Goal: Information Seeking & Learning: Learn about a topic

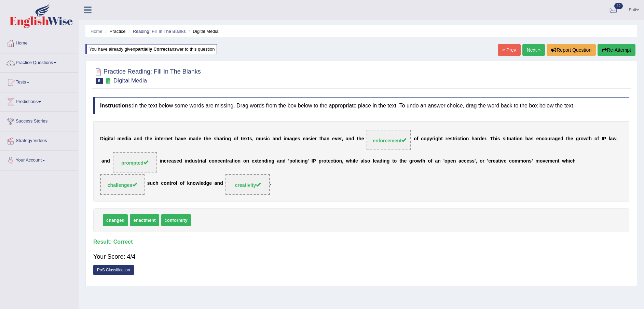
click at [610, 51] on button "Re-Attempt" at bounding box center [617, 50] width 38 height 12
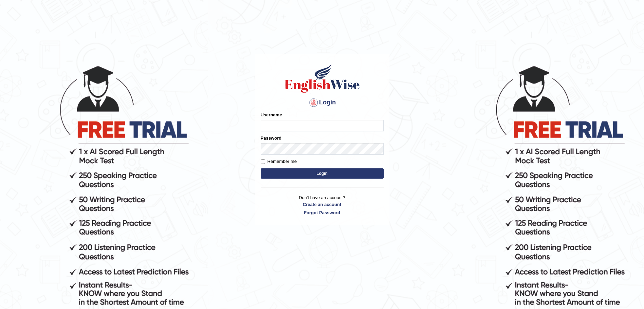
type input "Fatimah"
click at [269, 173] on button "Login" at bounding box center [322, 173] width 123 height 10
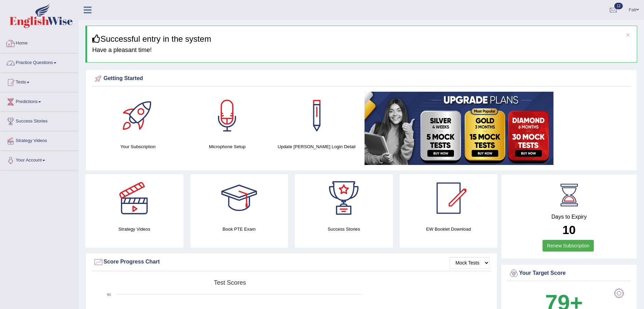
click at [29, 63] on link "Practice Questions" at bounding box center [39, 61] width 78 height 17
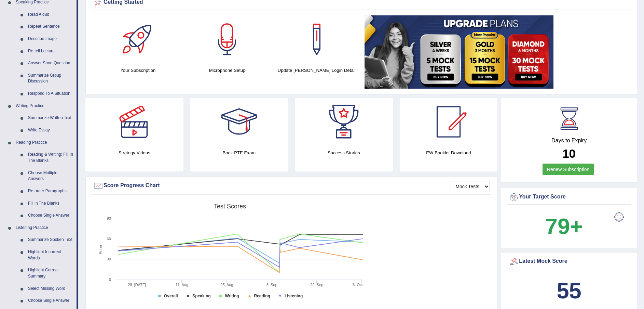
scroll to position [103, 0]
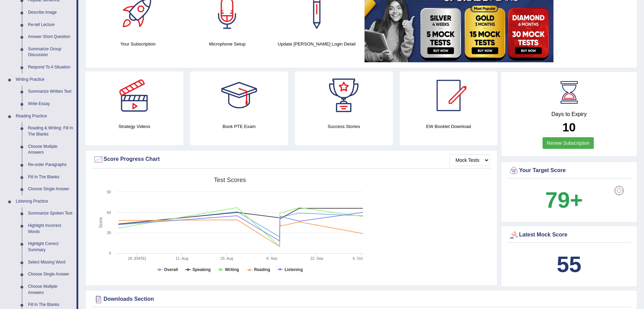
click at [49, 175] on link "Fill In The Blanks" at bounding box center [51, 177] width 52 height 12
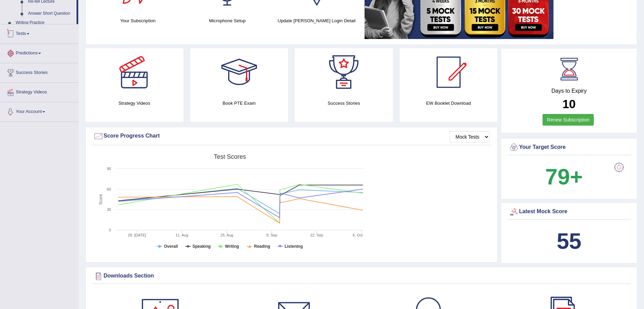
scroll to position [222, 0]
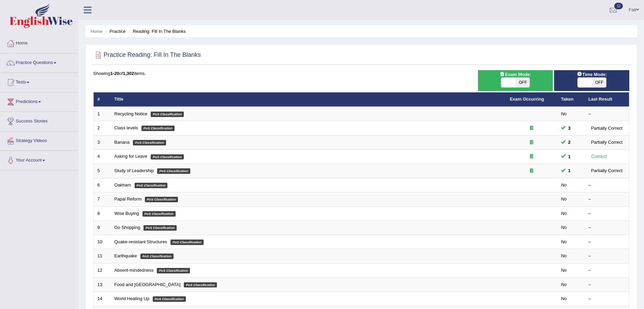
click at [137, 169] on link "Study of Leadership" at bounding box center [135, 170] width 40 height 5
click at [519, 77] on div "ON OFF" at bounding box center [515, 82] width 29 height 10
click at [524, 82] on span "OFF" at bounding box center [523, 83] width 14 height 10
checkbox input "true"
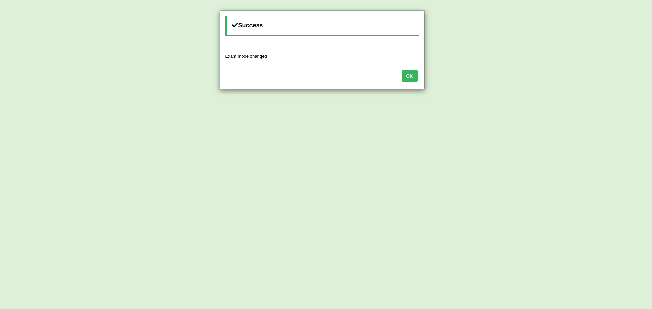
click at [417, 76] on button "OK" at bounding box center [410, 76] width 16 height 12
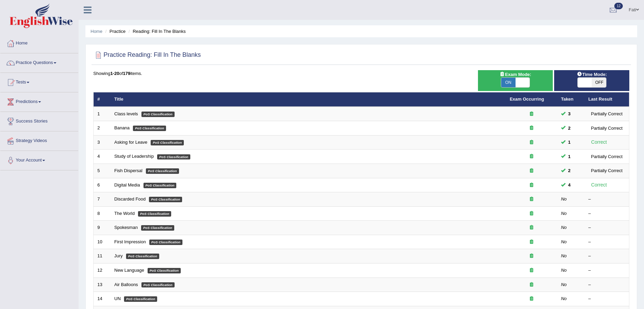
click at [133, 196] on td "Discarded Food PoS Classification" at bounding box center [309, 199] width 396 height 14
click at [141, 199] on link "Discarded Food" at bounding box center [130, 198] width 31 height 5
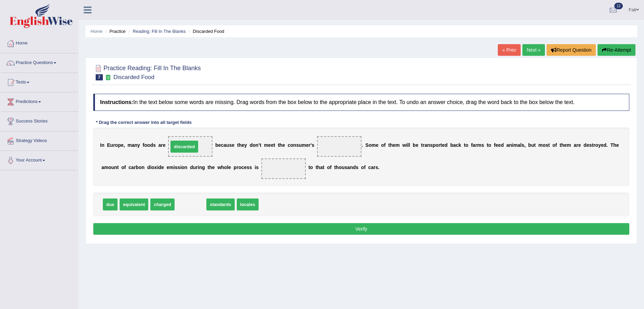
drag, startPoint x: 193, startPoint y: 208, endPoint x: 187, endPoint y: 150, distance: 58.1
drag, startPoint x: 191, startPoint y: 207, endPoint x: 294, endPoint y: 176, distance: 107.6
click at [216, 197] on span "standards" at bounding box center [202, 203] width 28 height 12
drag, startPoint x: 186, startPoint y: 206, endPoint x: 317, endPoint y: 147, distance: 143.8
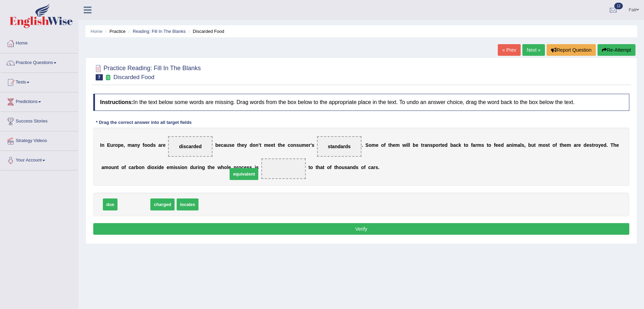
drag, startPoint x: 144, startPoint y: 206, endPoint x: 254, endPoint y: 176, distance: 114.2
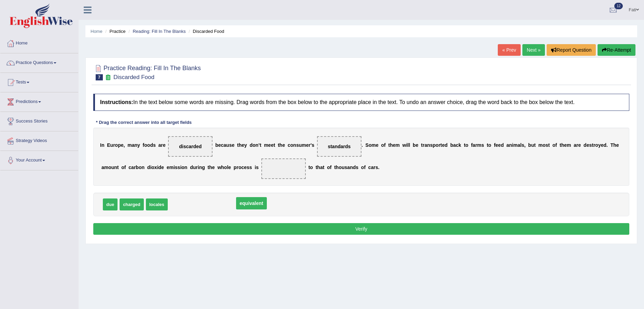
drag, startPoint x: 246, startPoint y: 168, endPoint x: 214, endPoint y: 203, distance: 47.2
click at [118, 33] on li "Practice" at bounding box center [115, 31] width 22 height 6
click at [145, 28] on li "Reading: Fill In The Blanks" at bounding box center [156, 31] width 59 height 6
click at [143, 32] on link "Reading: Fill In The Blanks" at bounding box center [159, 31] width 53 height 5
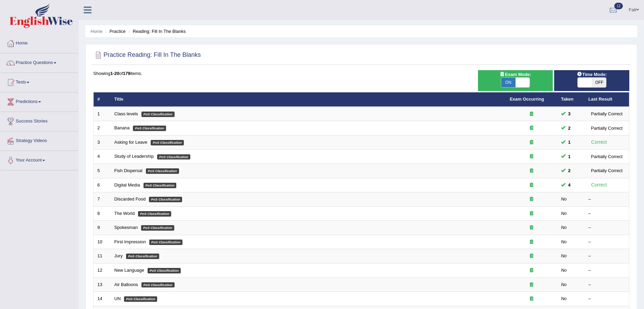
click at [597, 82] on span "OFF" at bounding box center [599, 83] width 14 height 10
checkbox input "true"
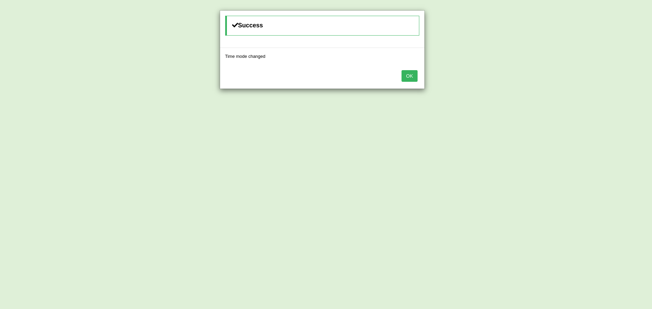
click at [413, 80] on button "OK" at bounding box center [410, 76] width 16 height 12
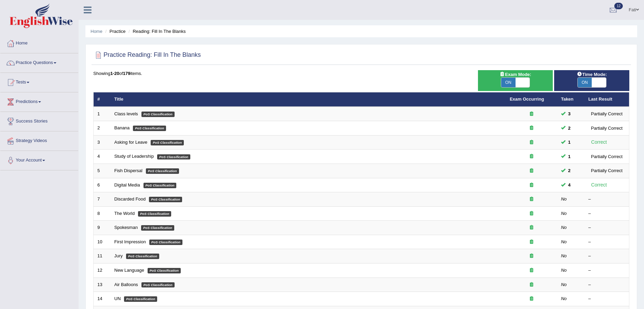
click at [135, 199] on link "Discarded Food" at bounding box center [130, 198] width 31 height 5
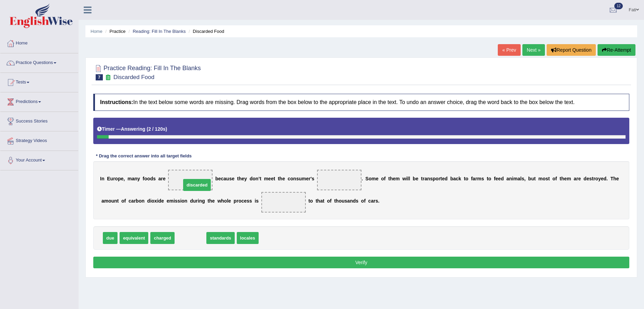
drag, startPoint x: 189, startPoint y: 237, endPoint x: 195, endPoint y: 184, distance: 53.3
drag, startPoint x: 189, startPoint y: 237, endPoint x: 335, endPoint y: 180, distance: 155.7
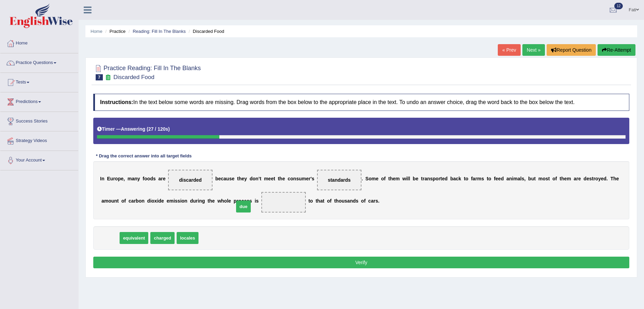
drag, startPoint x: 108, startPoint y: 238, endPoint x: 242, endPoint y: 207, distance: 137.0
click at [243, 260] on button "Verify" at bounding box center [361, 262] width 536 height 12
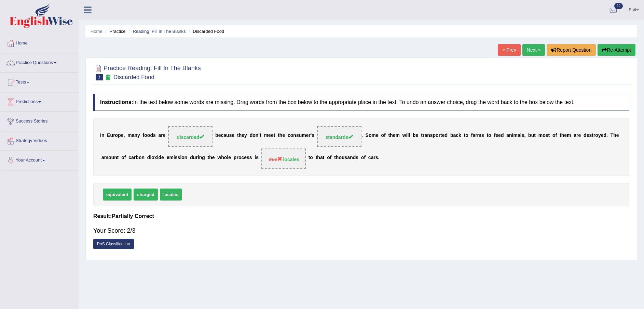
click at [532, 50] on link "Next »" at bounding box center [534, 50] width 23 height 12
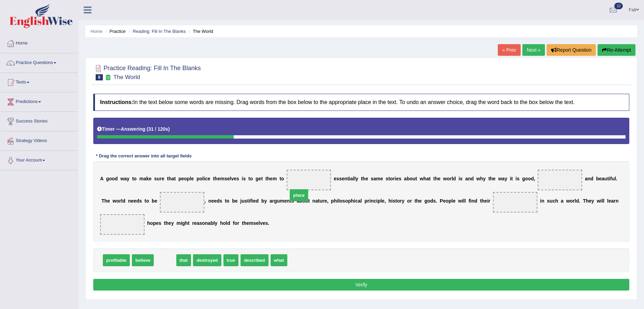
drag, startPoint x: 163, startPoint y: 248, endPoint x: 297, endPoint y: 183, distance: 148.9
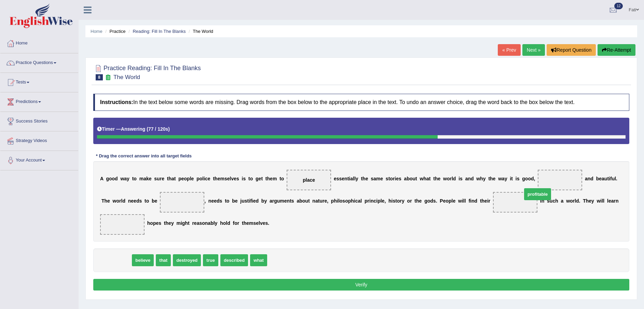
drag, startPoint x: 121, startPoint y: 249, endPoint x: 543, endPoint y: 182, distance: 426.7
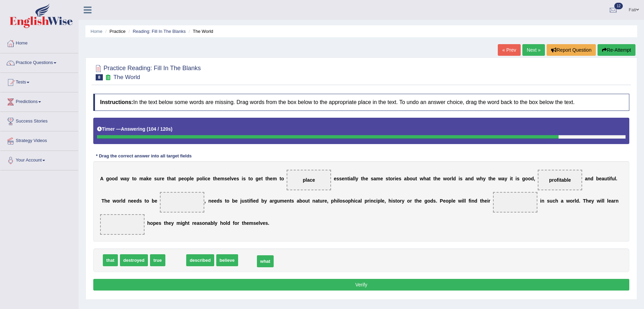
drag, startPoint x: 174, startPoint y: 251, endPoint x: 263, endPoint y: 252, distance: 89.6
click at [611, 51] on button "Re-Attempt" at bounding box center [617, 50] width 38 height 12
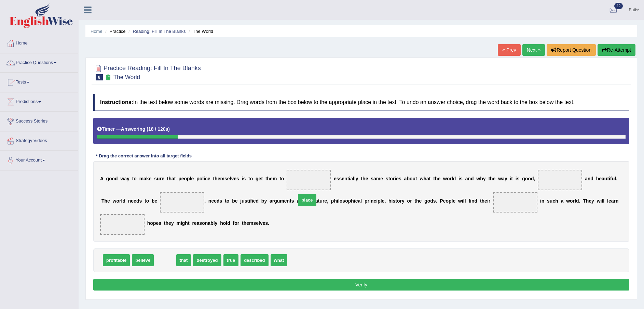
drag, startPoint x: 166, startPoint y: 244, endPoint x: 308, endPoint y: 180, distance: 155.3
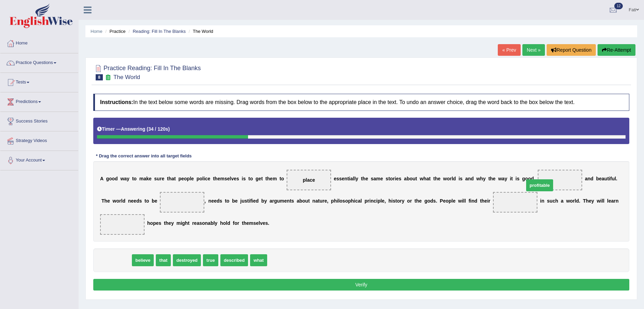
drag, startPoint x: 123, startPoint y: 247, endPoint x: 546, endPoint y: 177, distance: 428.2
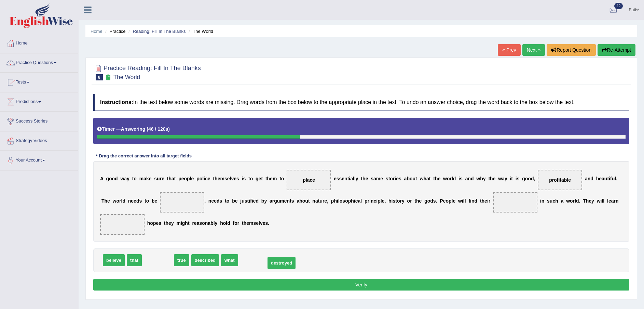
drag, startPoint x: 163, startPoint y: 247, endPoint x: 286, endPoint y: 250, distance: 123.8
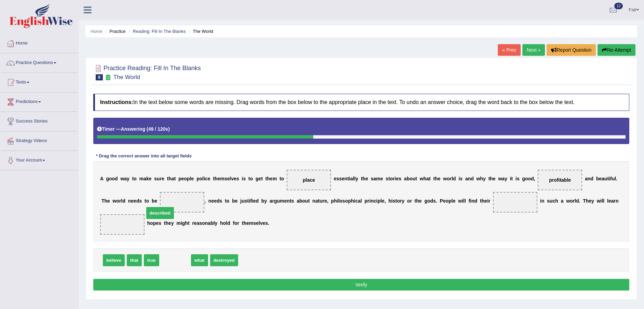
drag, startPoint x: 177, startPoint y: 250, endPoint x: 162, endPoint y: 203, distance: 49.2
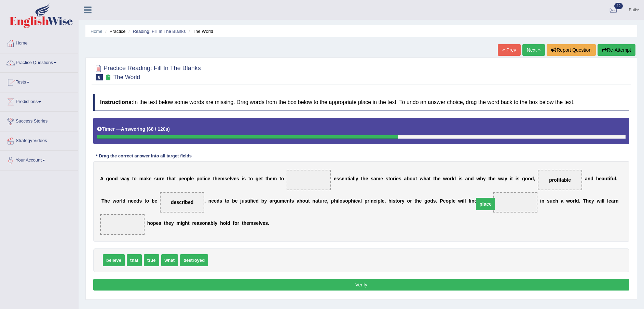
drag, startPoint x: 300, startPoint y: 179, endPoint x: 477, endPoint y: 203, distance: 178.4
drag, startPoint x: 151, startPoint y: 249, endPoint x: 220, endPoint y: 258, distance: 69.6
drag, startPoint x: 132, startPoint y: 245, endPoint x: 592, endPoint y: 200, distance: 462.7
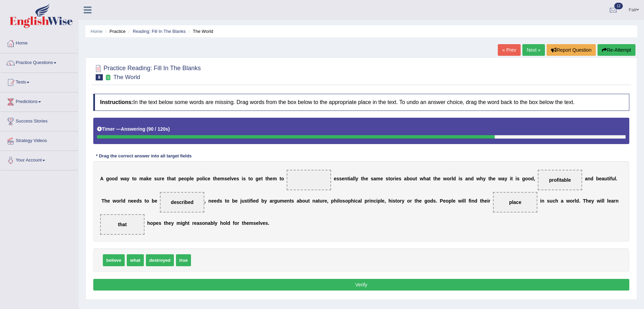
click at [133, 254] on span "what" at bounding box center [135, 260] width 17 height 12
drag, startPoint x: 116, startPoint y: 248, endPoint x: 302, endPoint y: 181, distance: 197.6
click at [455, 279] on button "Verify" at bounding box center [361, 285] width 536 height 12
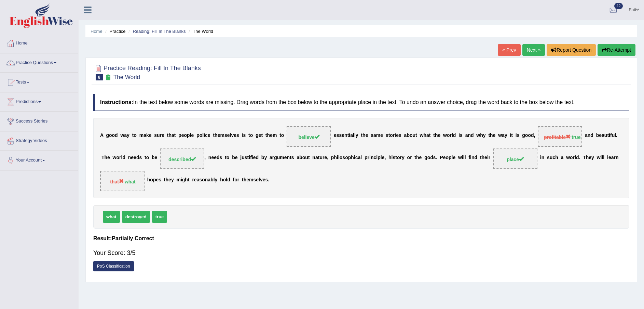
click at [532, 51] on link "Next »" at bounding box center [534, 50] width 23 height 12
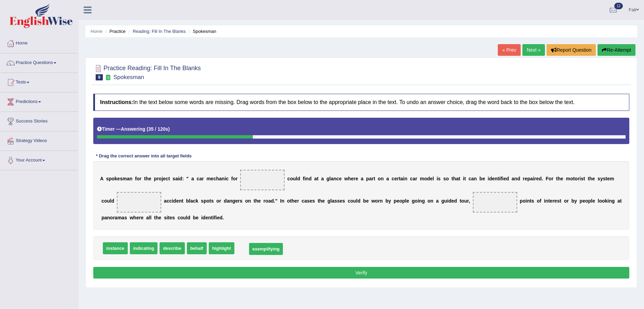
drag, startPoint x: 251, startPoint y: 250, endPoint x: 263, endPoint y: 251, distance: 12.7
drag, startPoint x: 138, startPoint y: 247, endPoint x: 270, endPoint y: 252, distance: 132.1
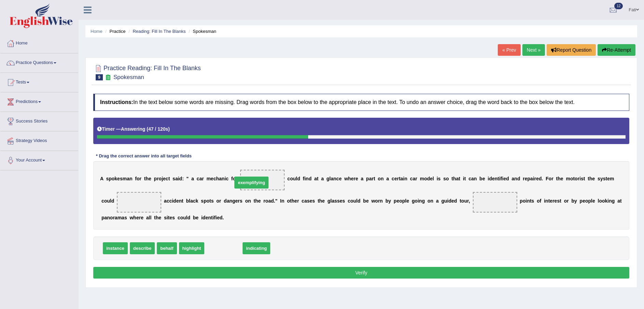
drag, startPoint x: 210, startPoint y: 246, endPoint x: 238, endPoint y: 181, distance: 71.4
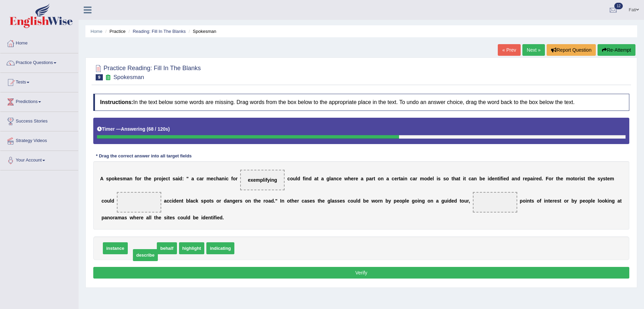
drag, startPoint x: 144, startPoint y: 251, endPoint x: 147, endPoint y: 258, distance: 7.5
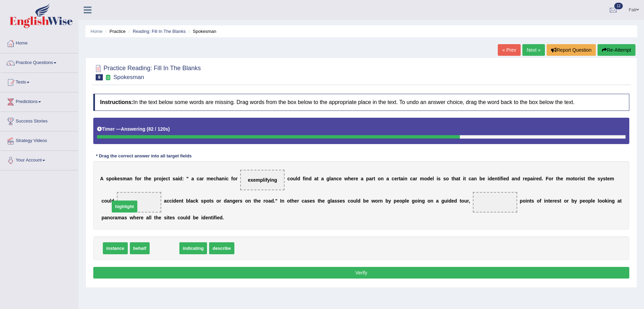
drag, startPoint x: 167, startPoint y: 250, endPoint x: 127, endPoint y: 209, distance: 57.8
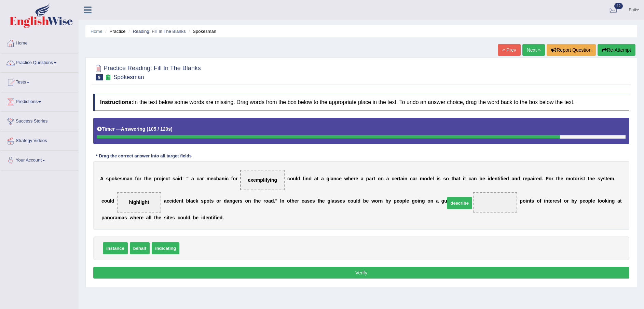
drag, startPoint x: 183, startPoint y: 249, endPoint x: 450, endPoint y: 204, distance: 270.8
click at [410, 273] on button "Verify" at bounding box center [361, 273] width 536 height 12
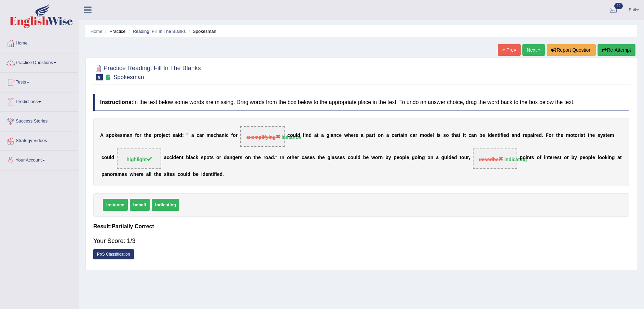
click at [621, 48] on button "Re-Attempt" at bounding box center [617, 50] width 38 height 12
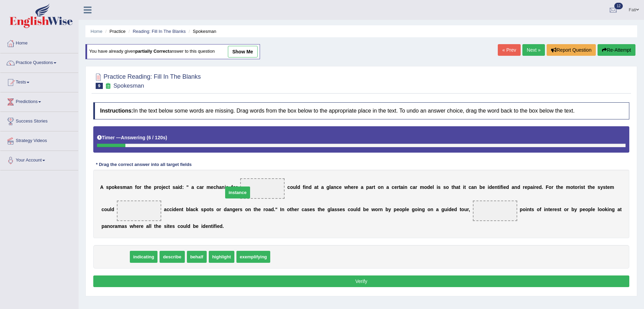
drag, startPoint x: 118, startPoint y: 256, endPoint x: 251, endPoint y: 190, distance: 147.7
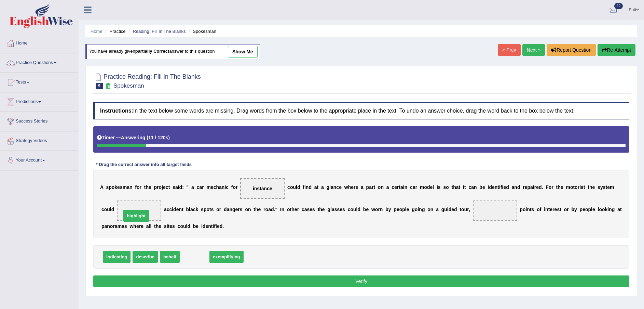
drag, startPoint x: 198, startPoint y: 258, endPoint x: 139, endPoint y: 217, distance: 71.7
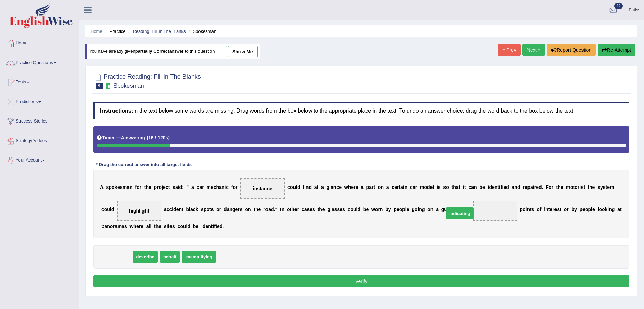
drag, startPoint x: 118, startPoint y: 256, endPoint x: 461, endPoint y: 212, distance: 346.0
click at [379, 278] on button "Verify" at bounding box center [361, 281] width 536 height 12
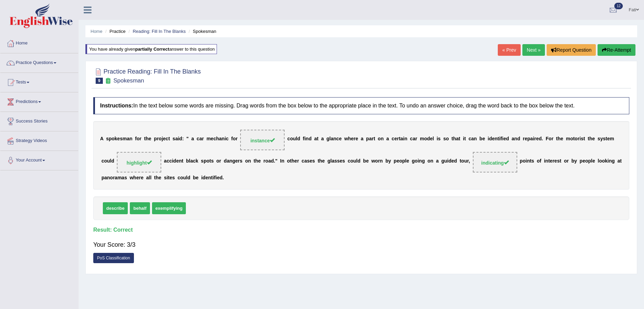
click at [527, 50] on link "Next »" at bounding box center [534, 50] width 23 height 12
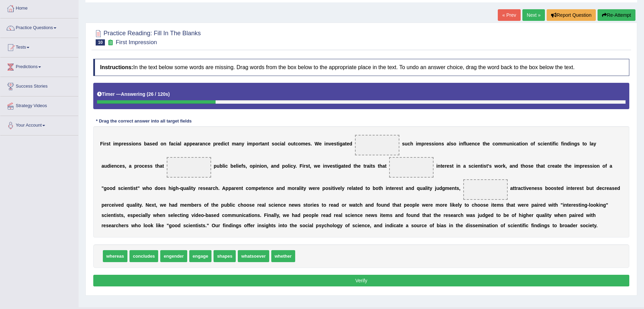
scroll to position [50, 0]
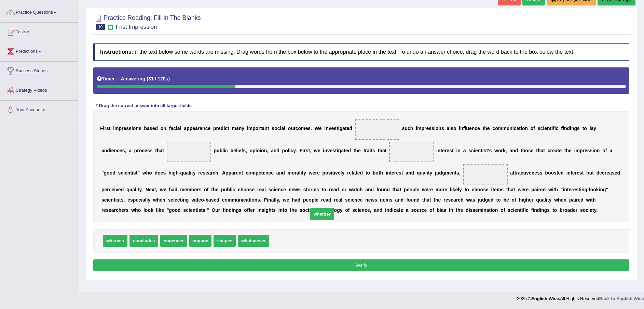
drag, startPoint x: 274, startPoint y: 241, endPoint x: 360, endPoint y: 164, distance: 115.0
click at [334, 208] on span "whether" at bounding box center [322, 214] width 24 height 12
drag, startPoint x: 276, startPoint y: 237, endPoint x: 360, endPoint y: 123, distance: 141.6
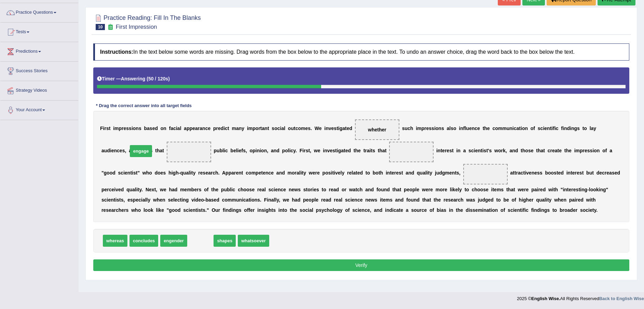
drag, startPoint x: 200, startPoint y: 242, endPoint x: 140, endPoint y: 152, distance: 107.5
drag, startPoint x: 130, startPoint y: 148, endPoint x: 225, endPoint y: 212, distance: 114.4
click at [225, 212] on div "F i r s t i m p r e s s i o n s b a s e d o n f a c i a l a p p e a r a n c e p…" at bounding box center [361, 166] width 536 height 111
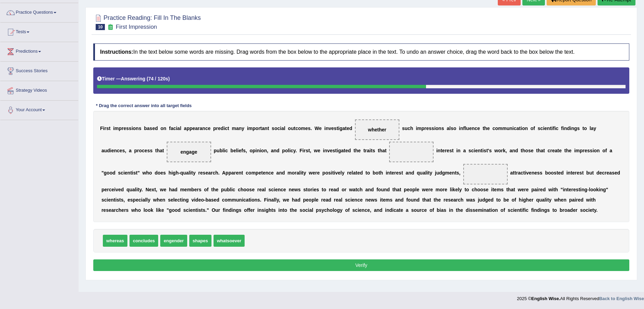
click at [180, 153] on span "engage" at bounding box center [188, 151] width 17 height 5
drag, startPoint x: 200, startPoint y: 241, endPoint x: 359, endPoint y: 155, distance: 180.2
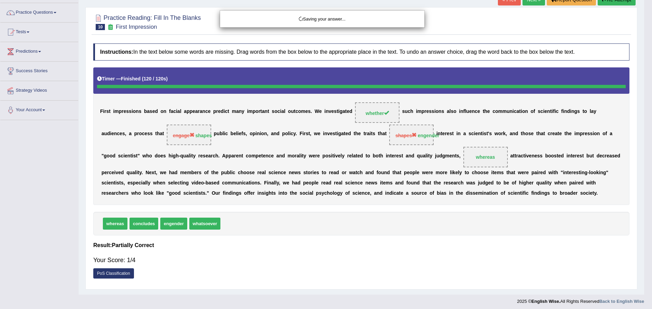
drag, startPoint x: 108, startPoint y: 238, endPoint x: 272, endPoint y: 208, distance: 166.2
click at [272, 208] on body "Toggle navigation Home Practice Questions Speaking Practice Read Aloud Repeat S…" at bounding box center [326, 104] width 652 height 309
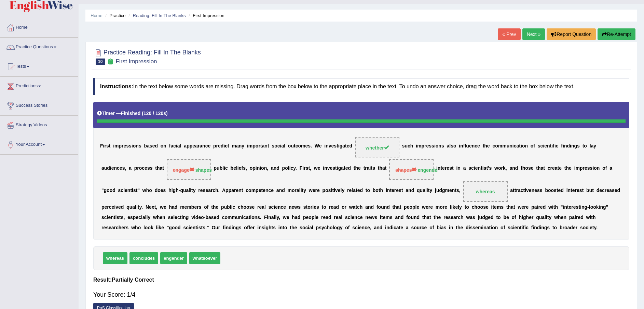
scroll to position [0, 0]
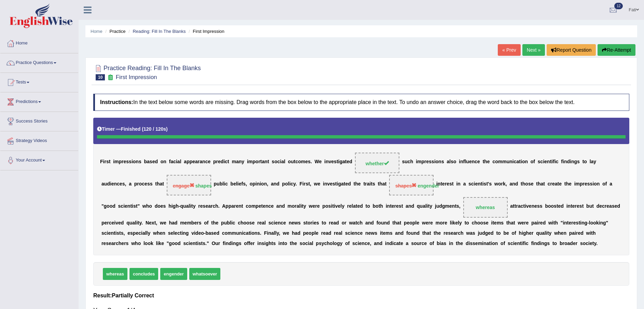
click at [528, 50] on link "Next »" at bounding box center [534, 50] width 23 height 12
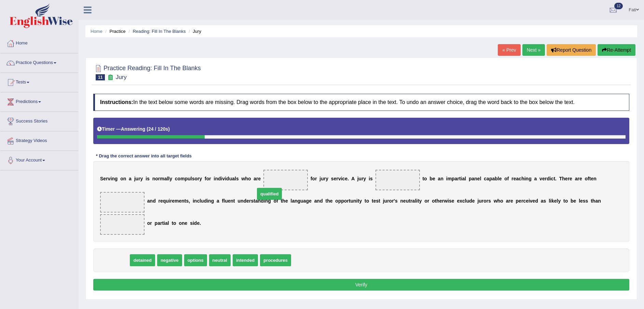
drag, startPoint x: 123, startPoint y: 248, endPoint x: 277, endPoint y: 181, distance: 167.8
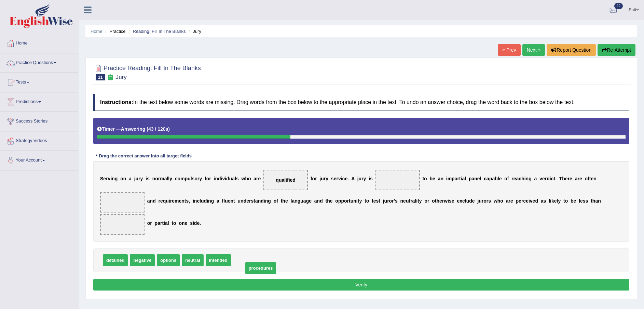
drag, startPoint x: 255, startPoint y: 248, endPoint x: 268, endPoint y: 256, distance: 14.6
click at [165, 254] on span "options" at bounding box center [168, 260] width 23 height 12
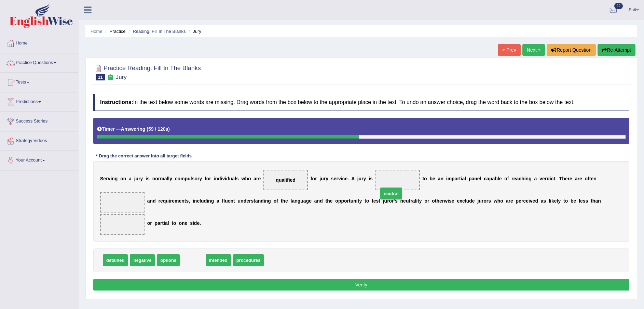
drag, startPoint x: 188, startPoint y: 251, endPoint x: 386, endPoint y: 184, distance: 209.3
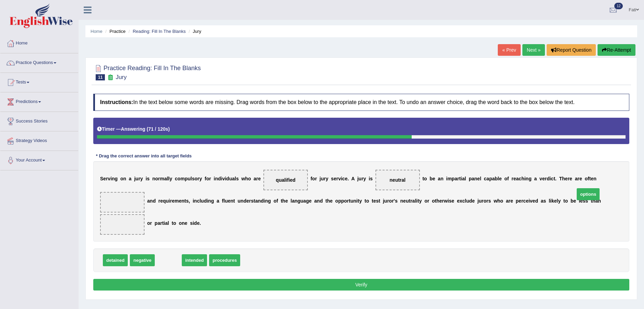
drag, startPoint x: 164, startPoint y: 248, endPoint x: 584, endPoint y: 182, distance: 425.3
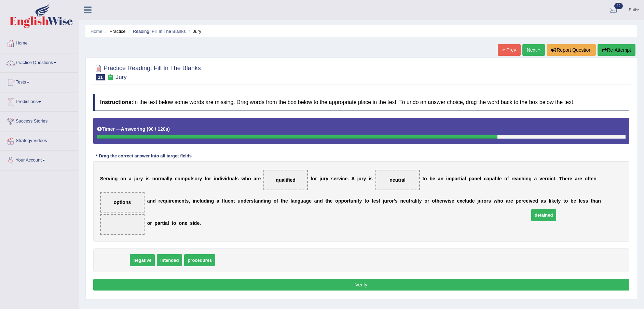
drag, startPoint x: 116, startPoint y: 250, endPoint x: 544, endPoint y: 205, distance: 431.1
click at [506, 279] on button "Verify" at bounding box center [361, 285] width 536 height 12
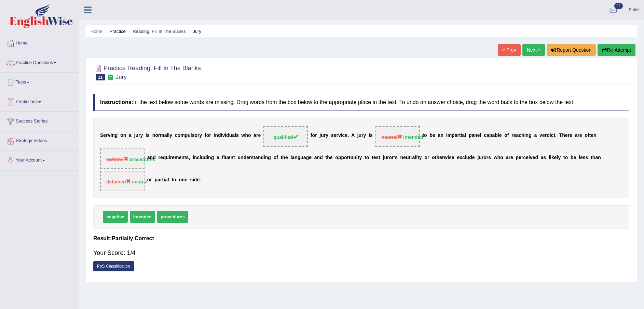
click at [617, 51] on button "Re-Attempt" at bounding box center [617, 50] width 38 height 12
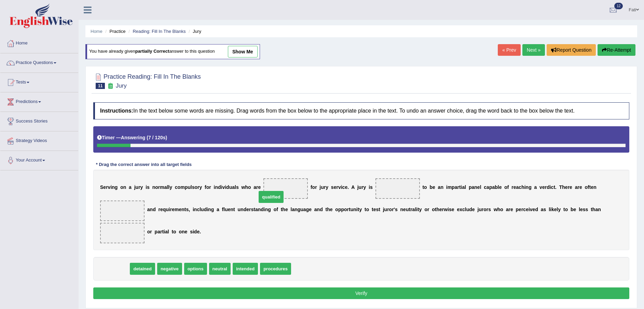
drag, startPoint x: 118, startPoint y: 257, endPoint x: 274, endPoint y: 185, distance: 171.3
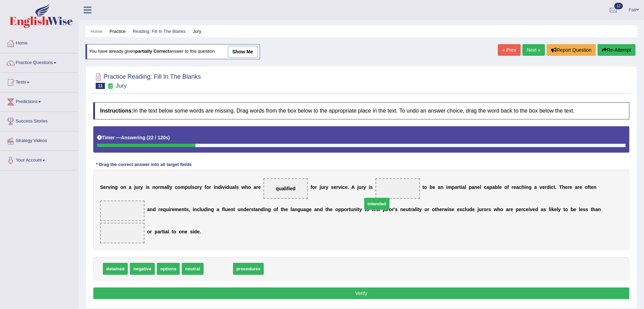
drag, startPoint x: 217, startPoint y: 257, endPoint x: 377, endPoint y: 191, distance: 172.9
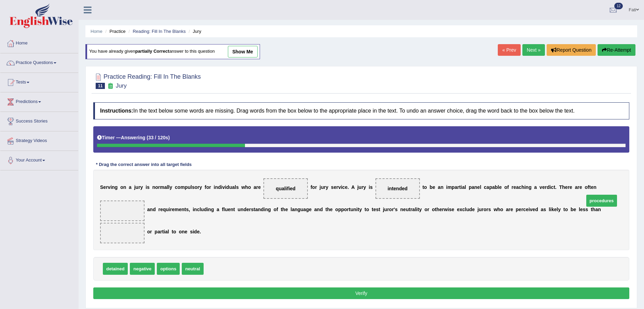
drag, startPoint x: 216, startPoint y: 257, endPoint x: 597, endPoint y: 189, distance: 386.9
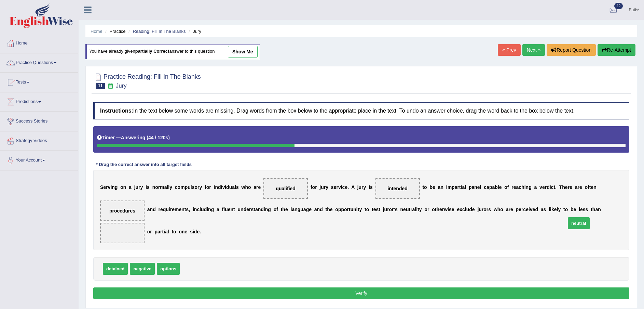
drag, startPoint x: 194, startPoint y: 256, endPoint x: 578, endPoint y: 212, distance: 386.4
click at [513, 287] on button "Verify" at bounding box center [361, 293] width 536 height 12
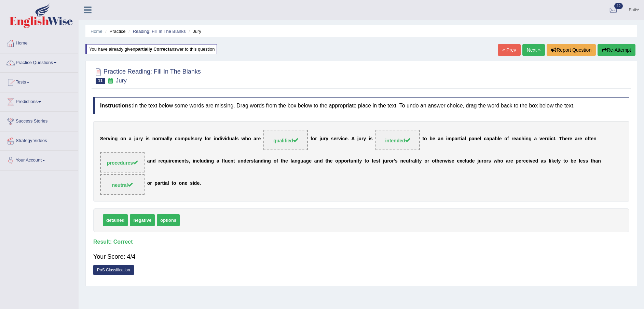
click at [535, 52] on link "Next »" at bounding box center [534, 50] width 23 height 12
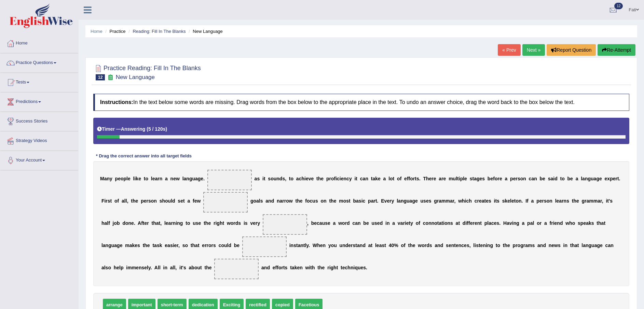
scroll to position [51, 0]
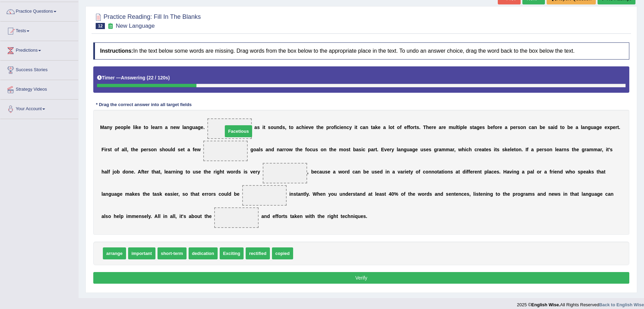
drag, startPoint x: 303, startPoint y: 256, endPoint x: 232, endPoint y: 134, distance: 140.7
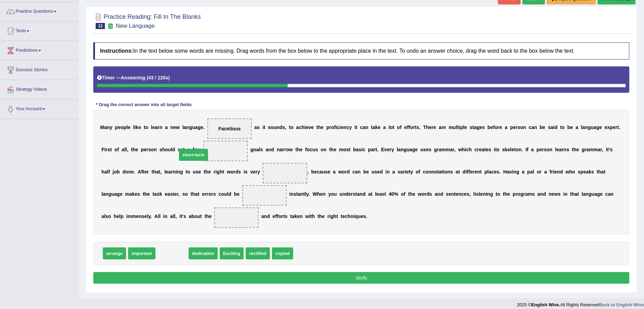
drag, startPoint x: 176, startPoint y: 253, endPoint x: 197, endPoint y: 155, distance: 100.8
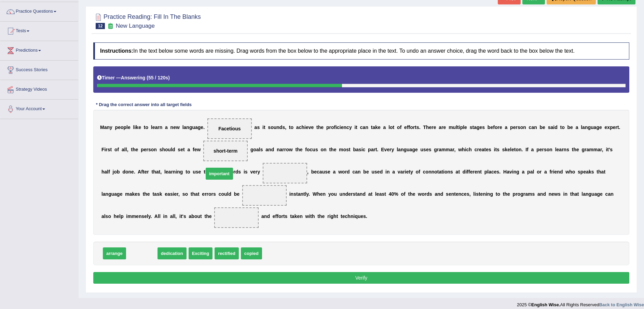
drag, startPoint x: 144, startPoint y: 256, endPoint x: 221, endPoint y: 176, distance: 111.0
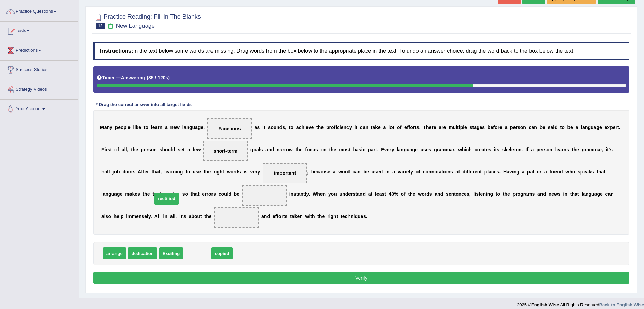
drag, startPoint x: 195, startPoint y: 255, endPoint x: 164, endPoint y: 200, distance: 62.6
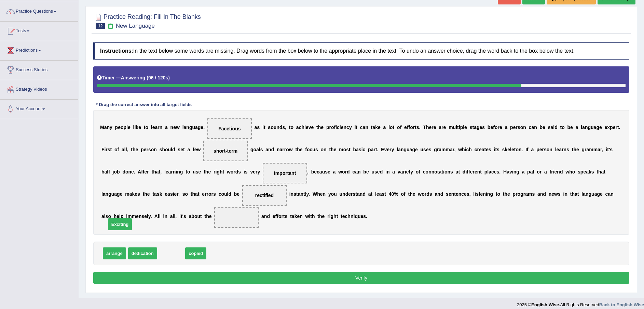
drag, startPoint x: 176, startPoint y: 250, endPoint x: 125, endPoint y: 222, distance: 58.8
click at [174, 279] on button "Verify" at bounding box center [361, 278] width 536 height 12
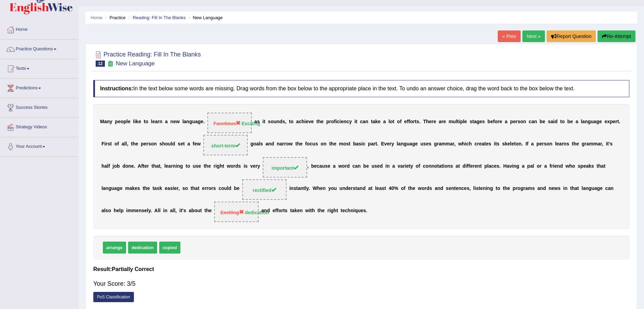
scroll to position [0, 0]
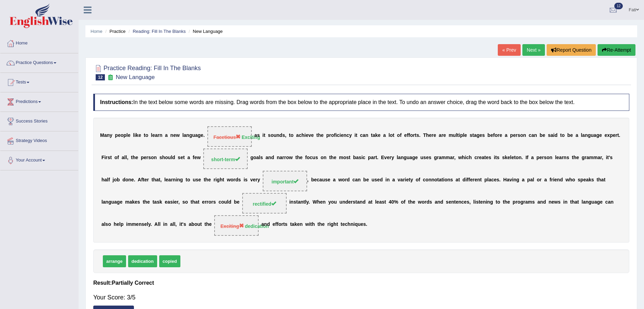
click at [537, 49] on link "Next »" at bounding box center [534, 50] width 23 height 12
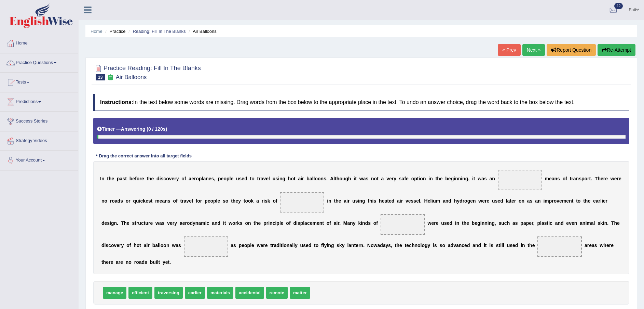
scroll to position [50, 0]
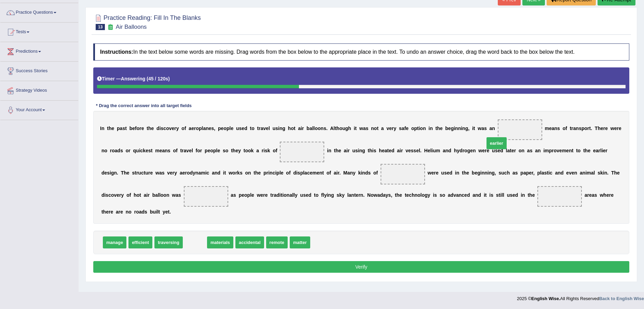
drag, startPoint x: 194, startPoint y: 231, endPoint x: 496, endPoint y: 132, distance: 317.6
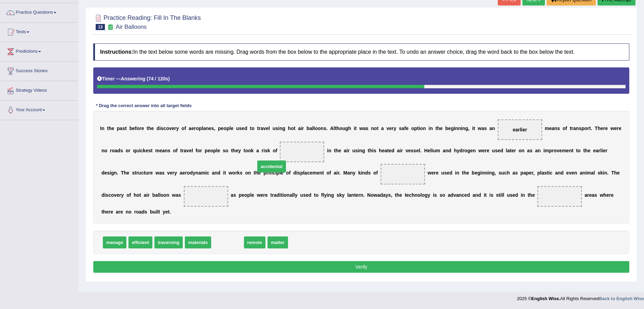
drag, startPoint x: 221, startPoint y: 233, endPoint x: 265, endPoint y: 157, distance: 87.8
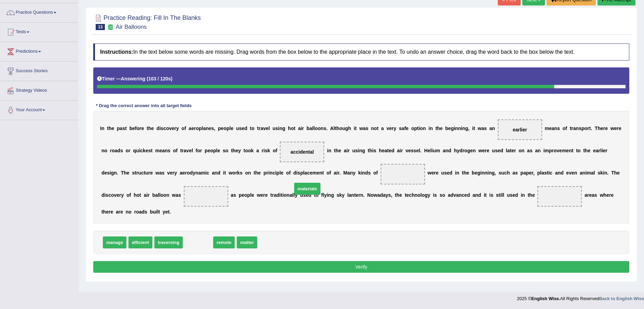
drag, startPoint x: 197, startPoint y: 232, endPoint x: 306, endPoint y: 178, distance: 121.9
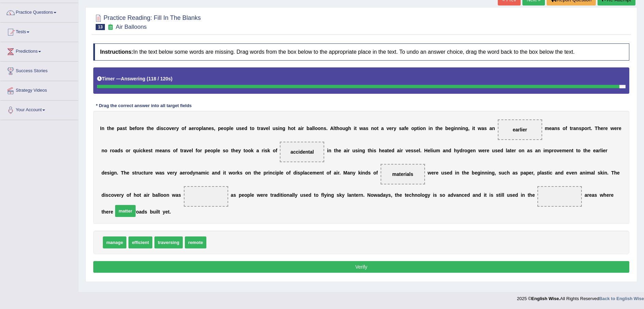
drag, startPoint x: 216, startPoint y: 233, endPoint x: 123, endPoint y: 202, distance: 98.5
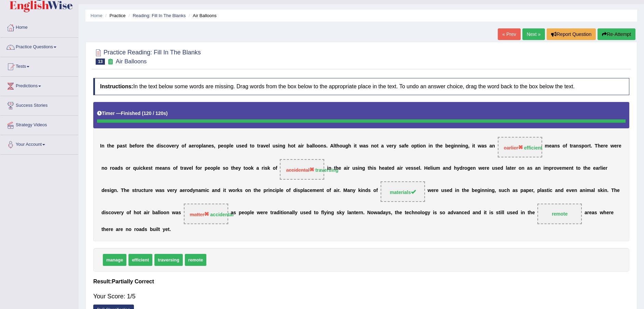
scroll to position [0, 0]
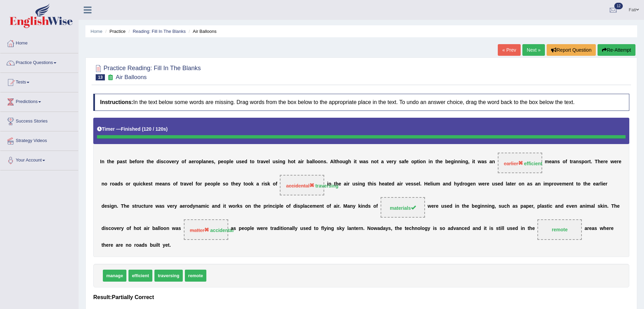
click at [612, 46] on button "Re-Attempt" at bounding box center [617, 50] width 38 height 12
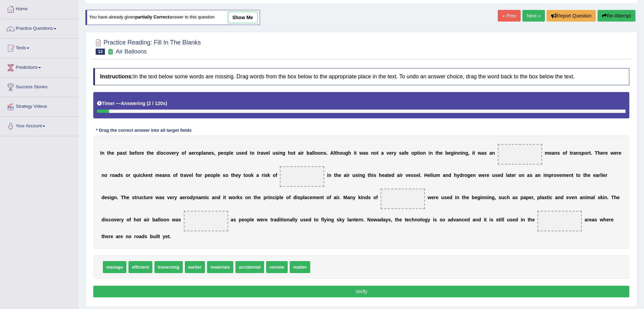
scroll to position [50, 0]
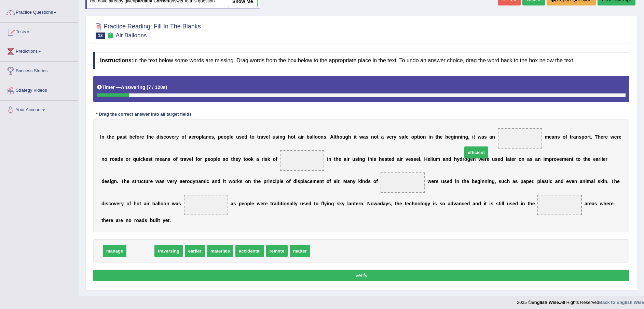
drag, startPoint x: 136, startPoint y: 240, endPoint x: 479, endPoint y: 139, distance: 357.3
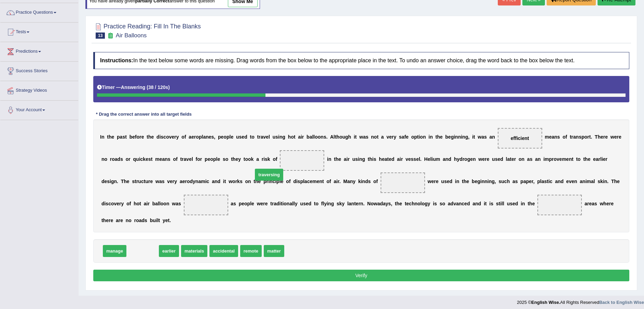
drag, startPoint x: 143, startPoint y: 237, endPoint x: 269, endPoint y: 161, distance: 147.5
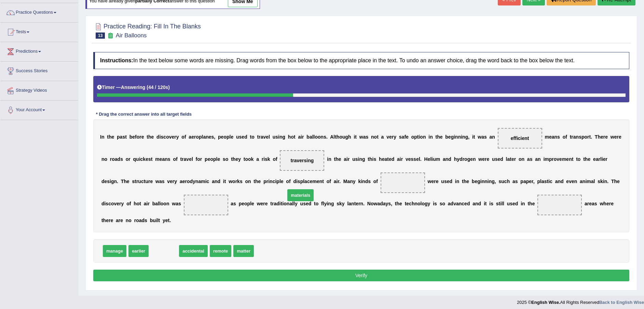
drag, startPoint x: 163, startPoint y: 238, endPoint x: 299, endPoint y: 182, distance: 147.8
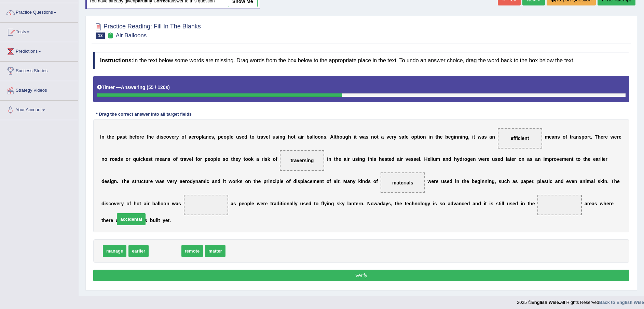
drag, startPoint x: 166, startPoint y: 240, endPoint x: 133, endPoint y: 208, distance: 46.4
drag, startPoint x: 156, startPoint y: 238, endPoint x: 474, endPoint y: 205, distance: 319.7
click at [421, 269] on button "Verify" at bounding box center [361, 275] width 536 height 12
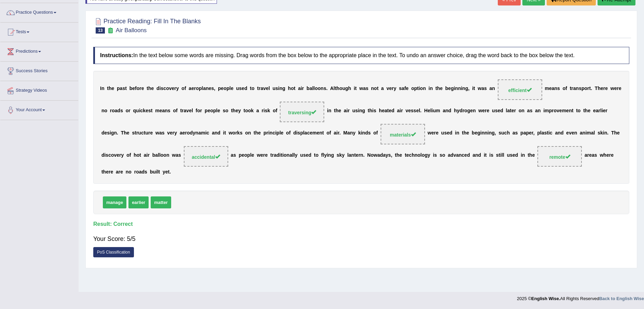
scroll to position [0, 0]
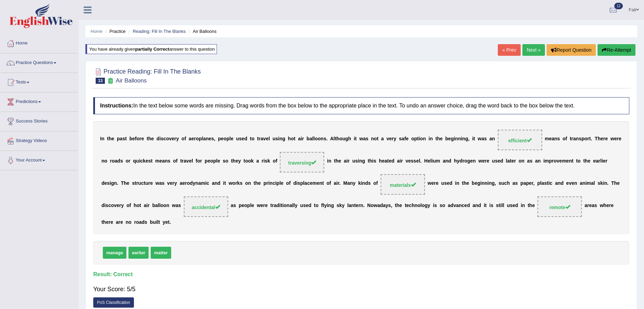
click at [533, 50] on link "Next »" at bounding box center [534, 50] width 23 height 12
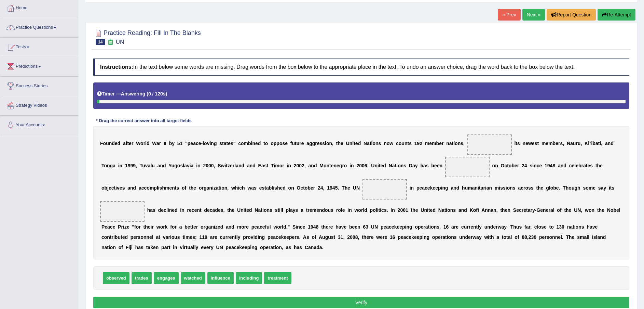
scroll to position [51, 0]
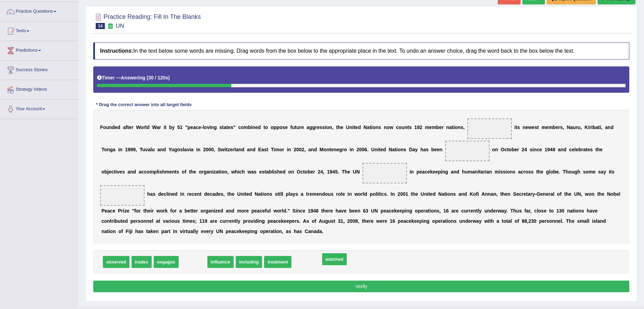
drag, startPoint x: 192, startPoint y: 253, endPoint x: 334, endPoint y: 250, distance: 141.6
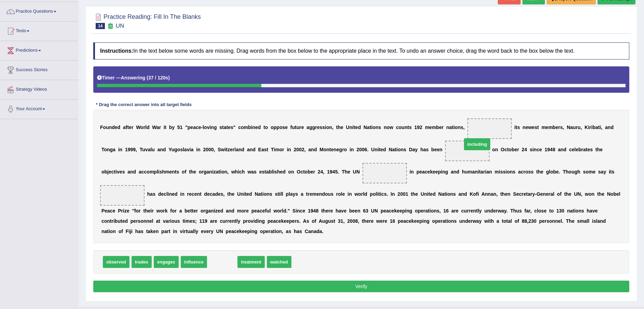
drag, startPoint x: 219, startPoint y: 247, endPoint x: 474, endPoint y: 129, distance: 280.8
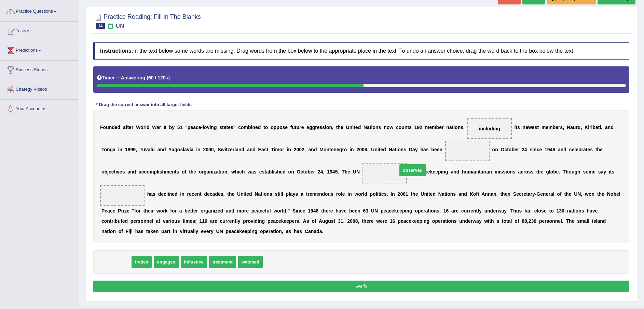
drag, startPoint x: 119, startPoint y: 250, endPoint x: 415, endPoint y: 158, distance: 310.6
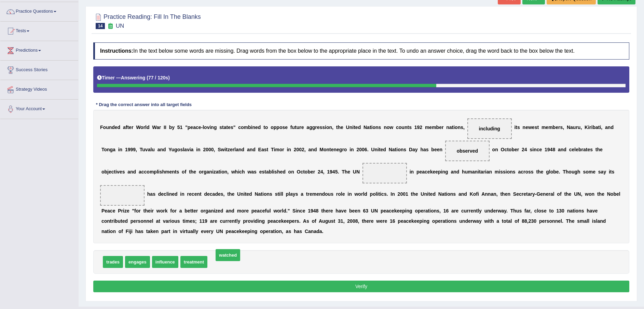
drag, startPoint x: 223, startPoint y: 253, endPoint x: 229, endPoint y: 246, distance: 9.0
drag, startPoint x: 132, startPoint y: 249, endPoint x: 286, endPoint y: 175, distance: 170.9
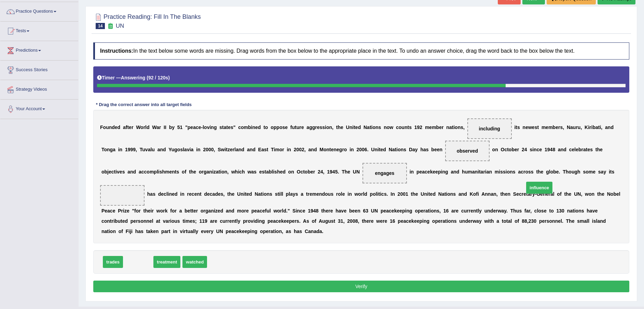
drag, startPoint x: 135, startPoint y: 251, endPoint x: 537, endPoint y: 176, distance: 408.1
click at [440, 280] on button "Verify" at bounding box center [361, 286] width 536 height 12
